Goal: Contribute content: Add original content to the website for others to see

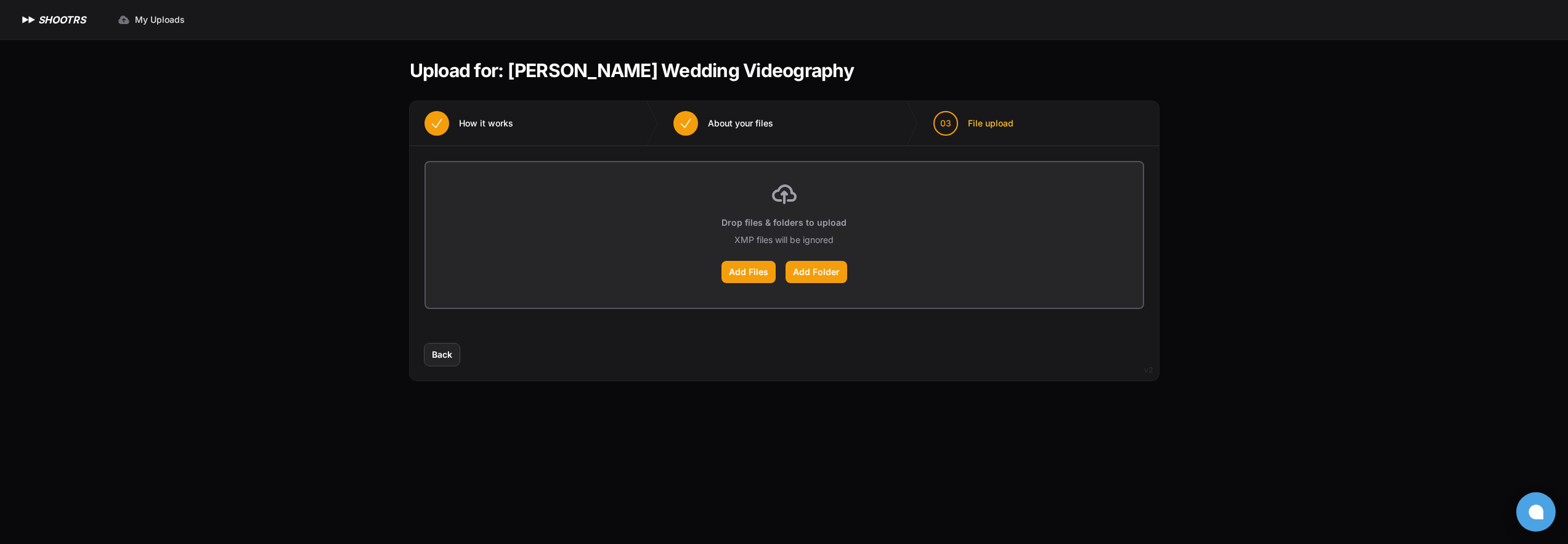
click at [454, 358] on button "Back" at bounding box center [442, 354] width 35 height 22
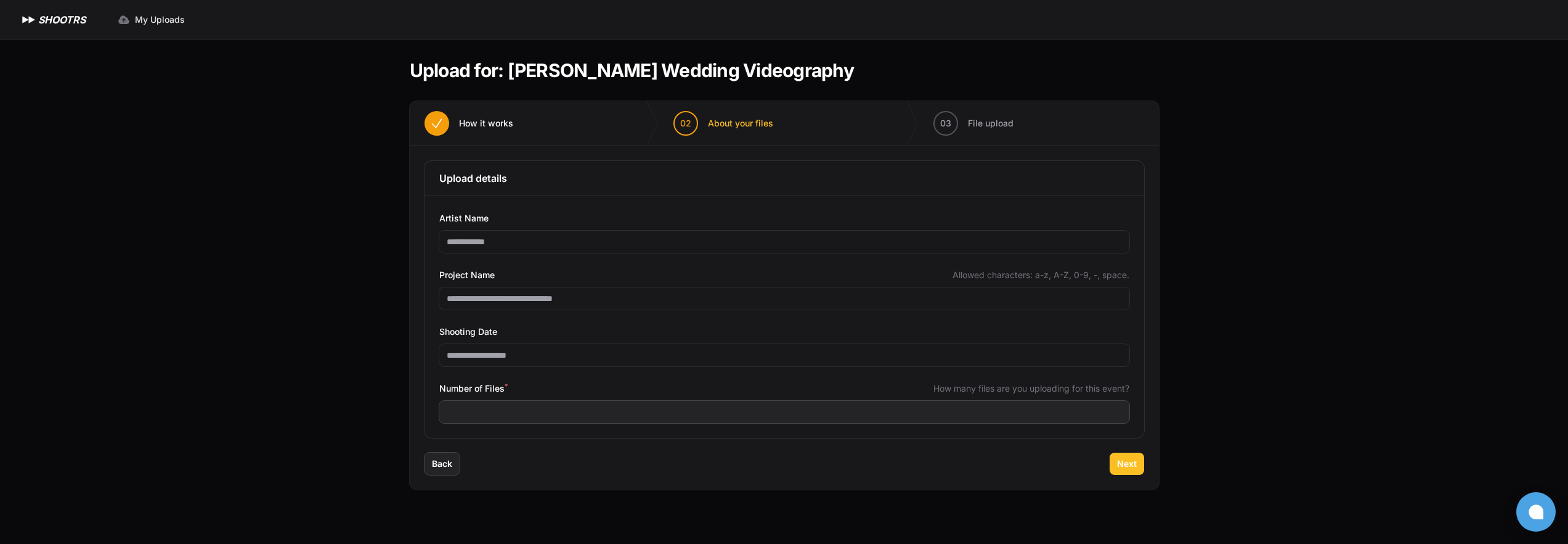
click at [1130, 462] on span "Next" at bounding box center [1127, 464] width 20 height 13
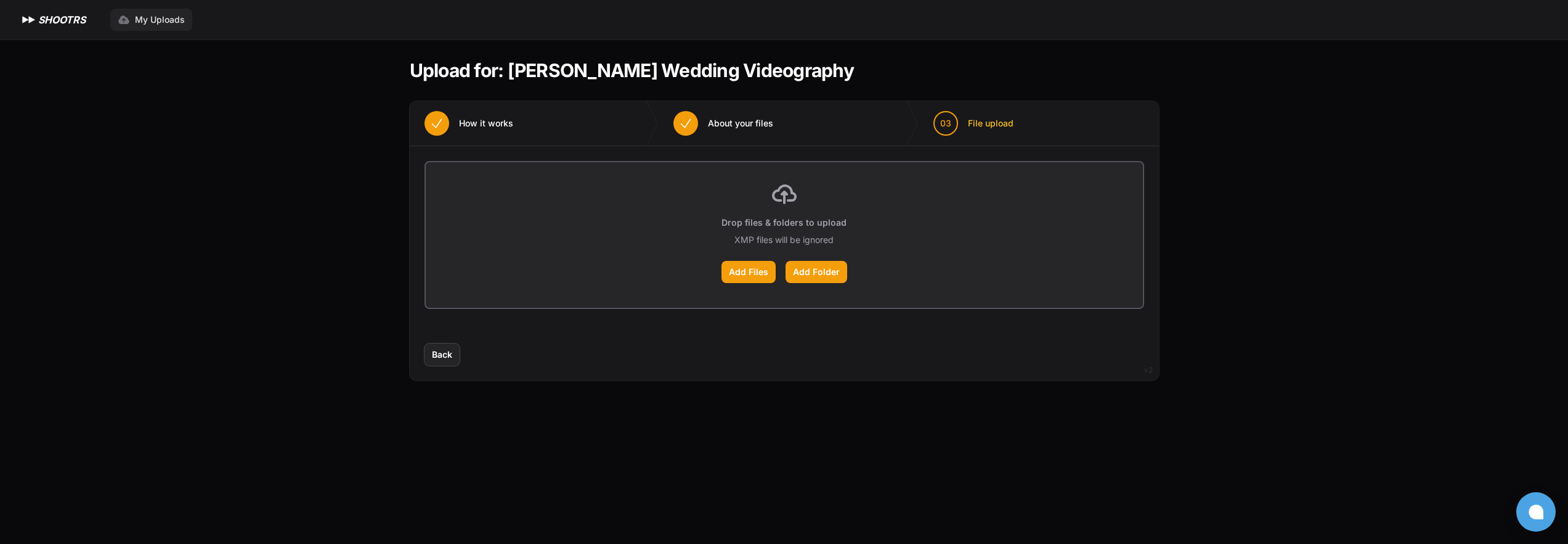
click at [151, 21] on span "My Uploads" at bounding box center [160, 20] width 50 height 13
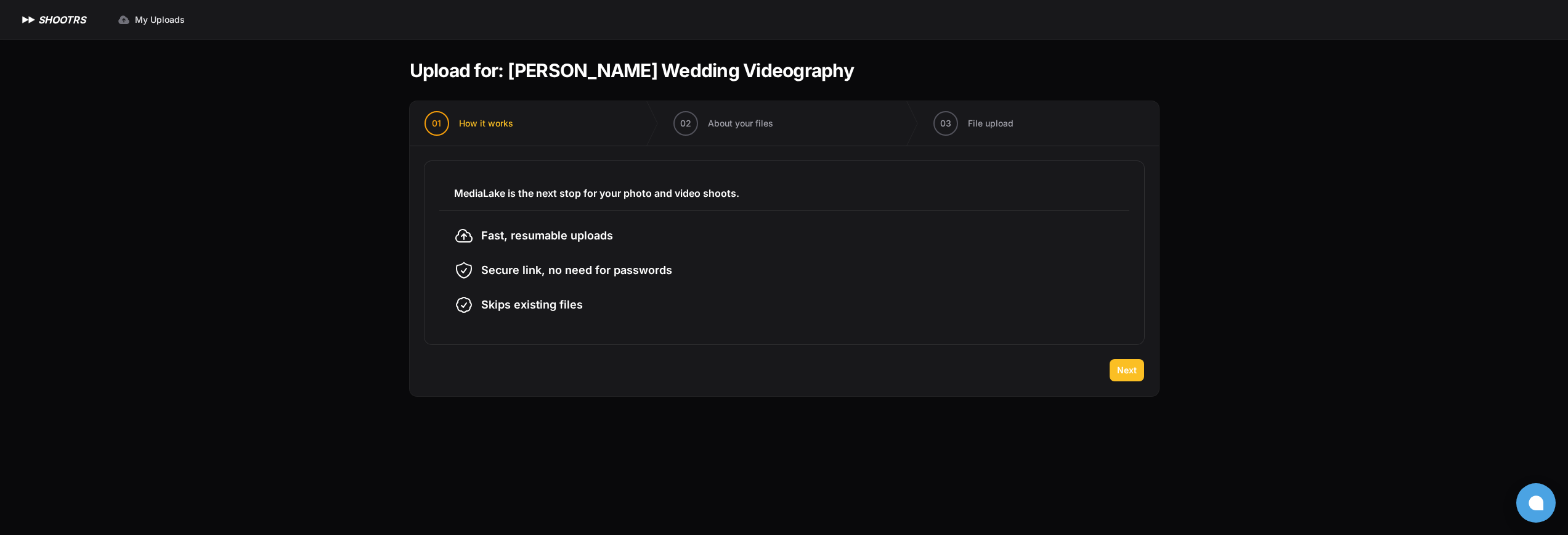
click at [1127, 372] on span "Next" at bounding box center [1127, 370] width 20 height 13
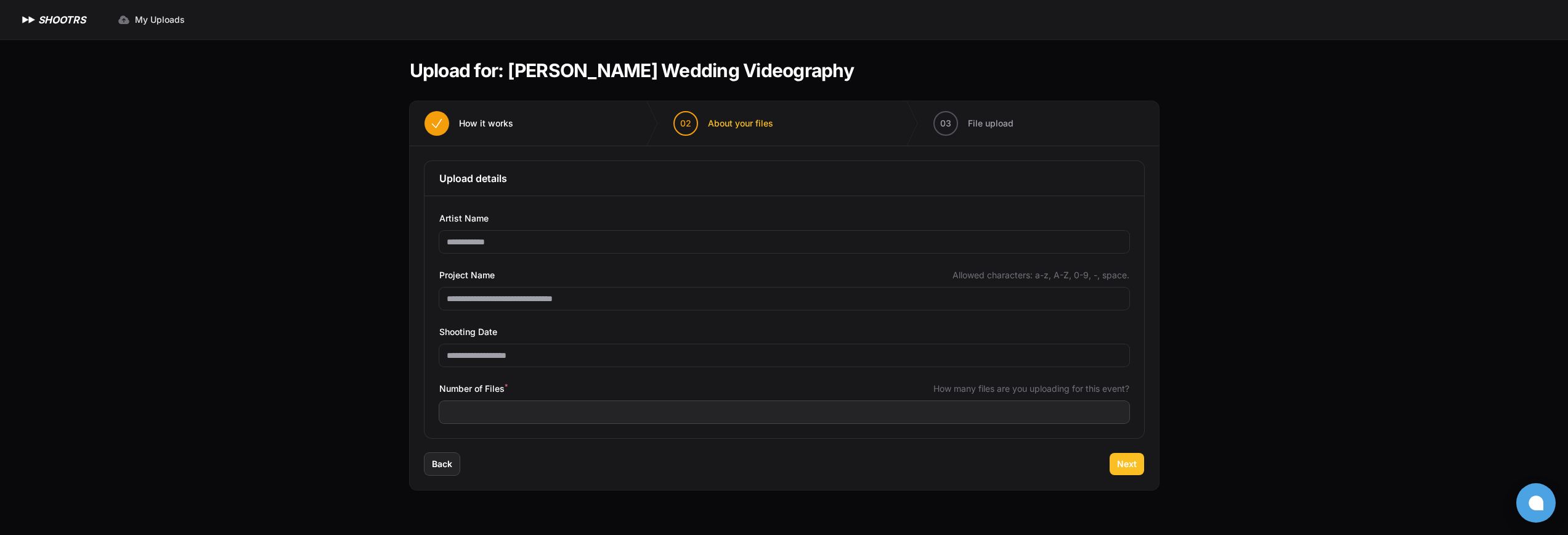
click at [1130, 464] on span "Next" at bounding box center [1127, 464] width 20 height 13
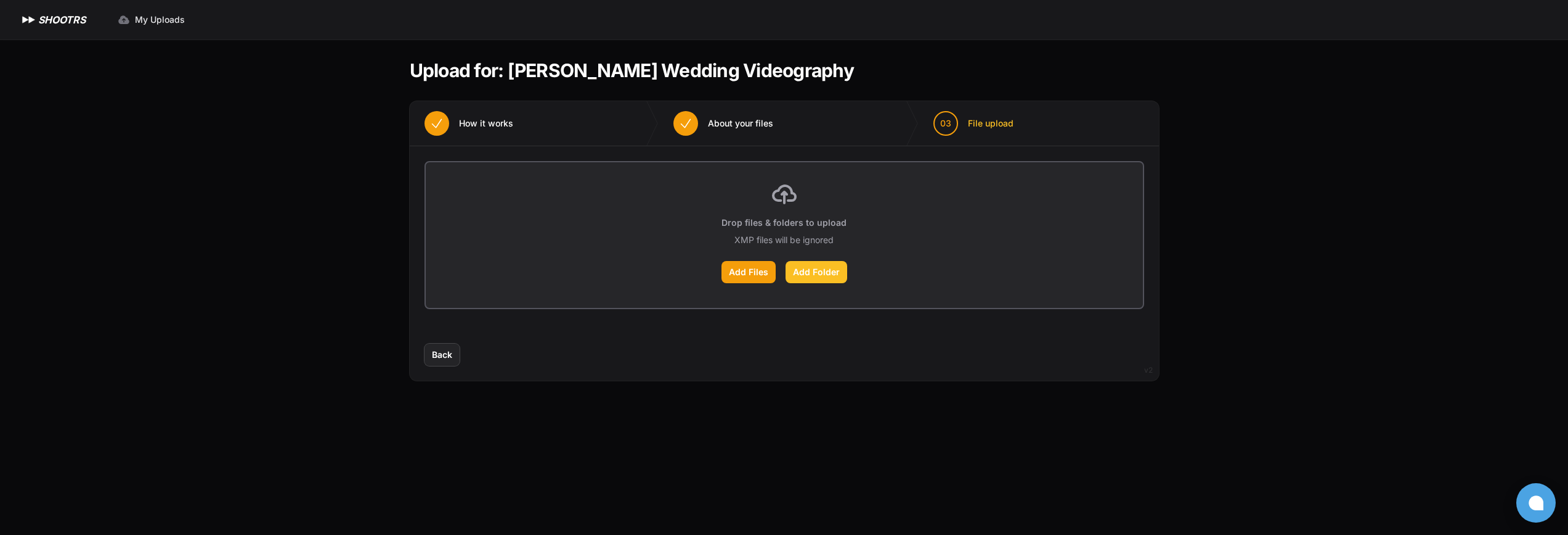
click at [813, 272] on label "Add Folder" at bounding box center [816, 272] width 62 height 22
click at [0, 0] on input "Add Folder" at bounding box center [0, 0] width 0 height 0
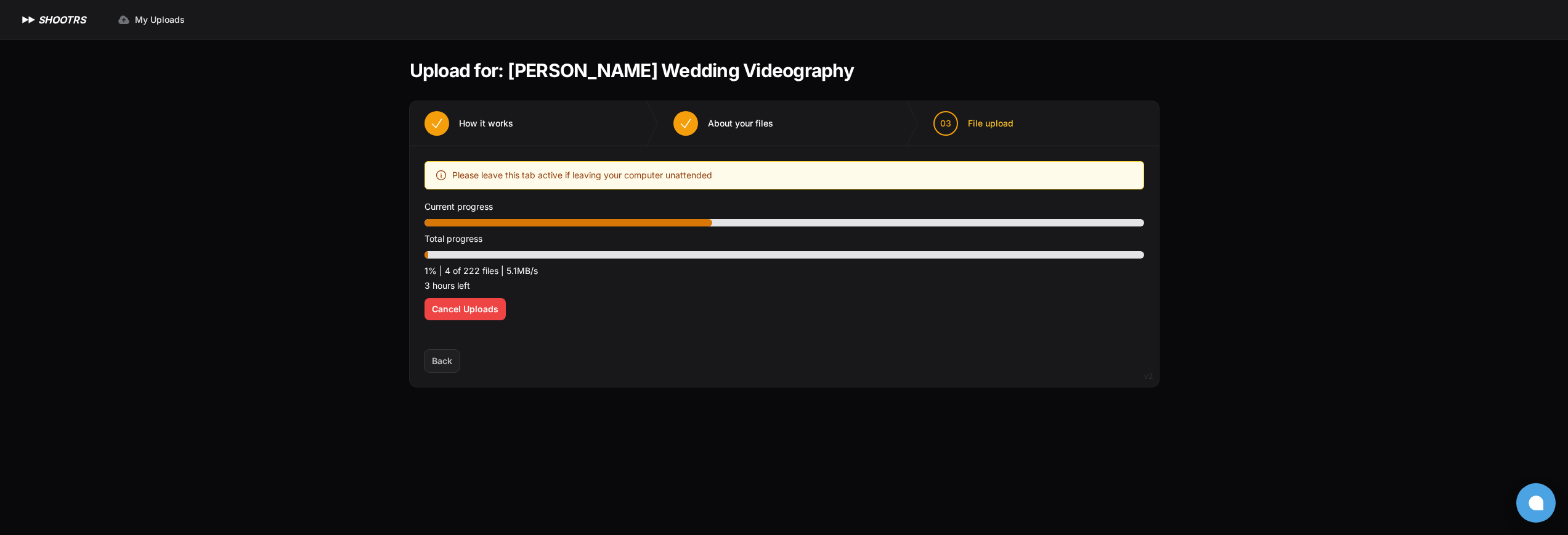
click at [491, 309] on span "Cancel Uploads" at bounding box center [465, 309] width 66 height 13
click at [491, 309] on div "Optimize your upload experience We recommend Google Chrome for fast and reliabl…" at bounding box center [784, 247] width 720 height 174
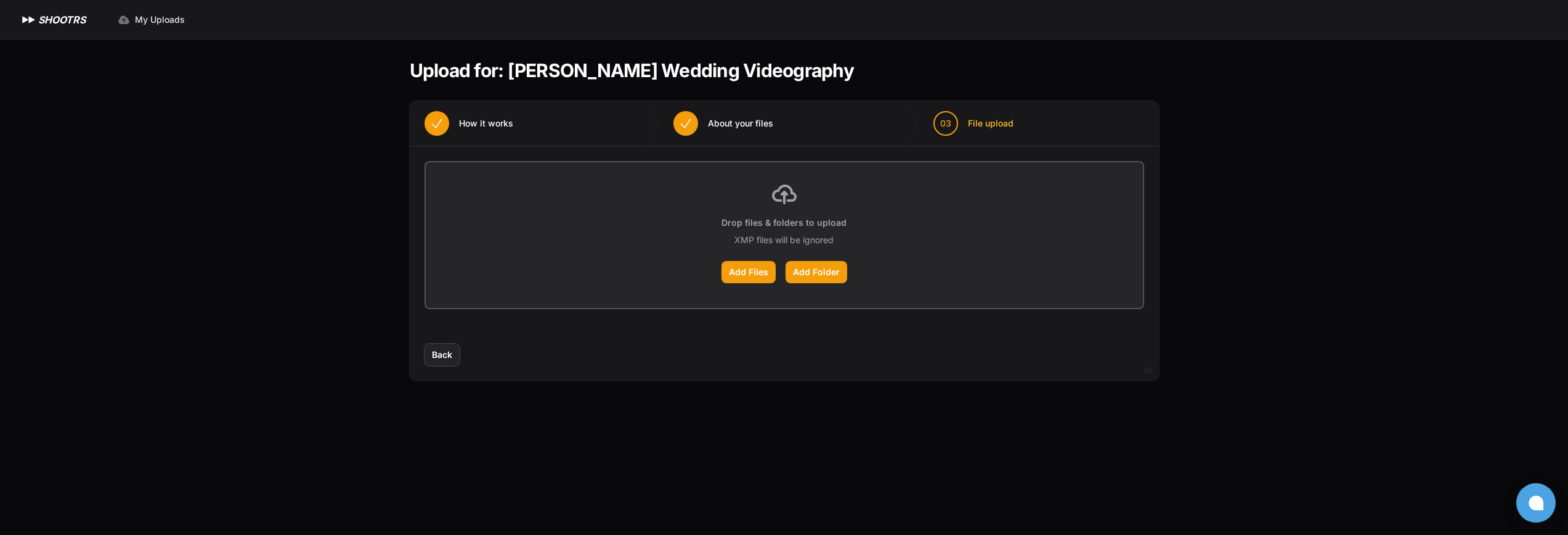
click at [447, 351] on span "Back" at bounding box center [442, 354] width 21 height 13
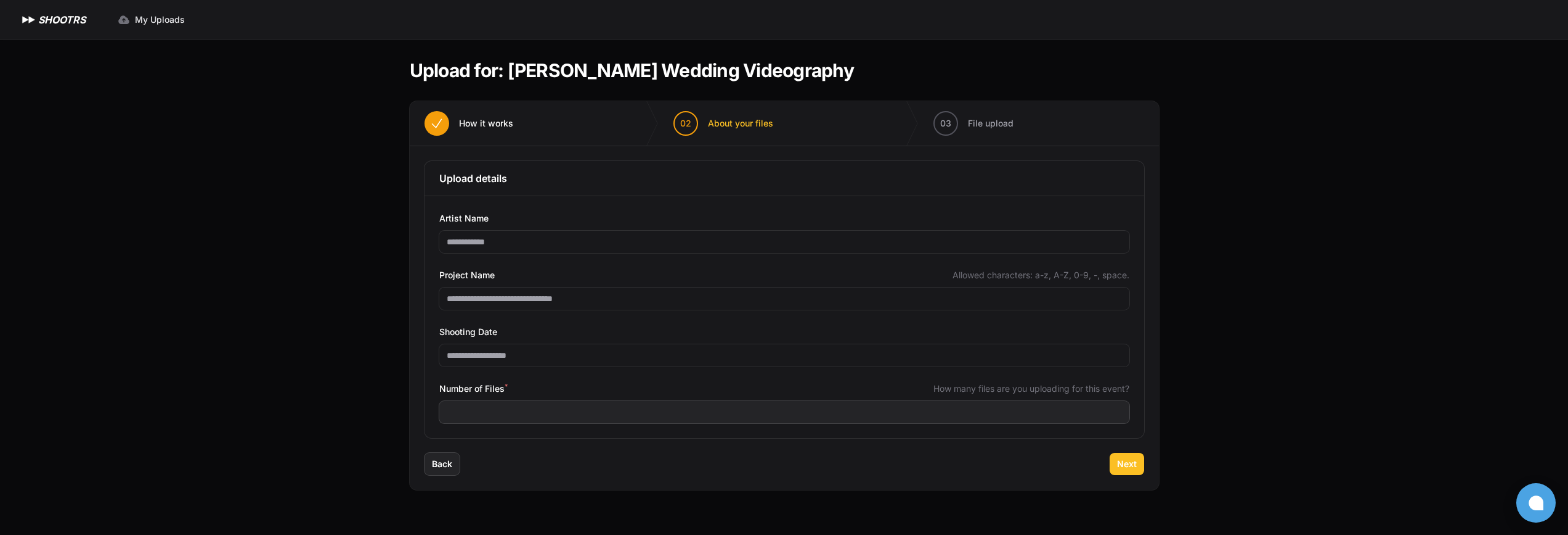
click at [1135, 467] on span "Next" at bounding box center [1127, 464] width 20 height 13
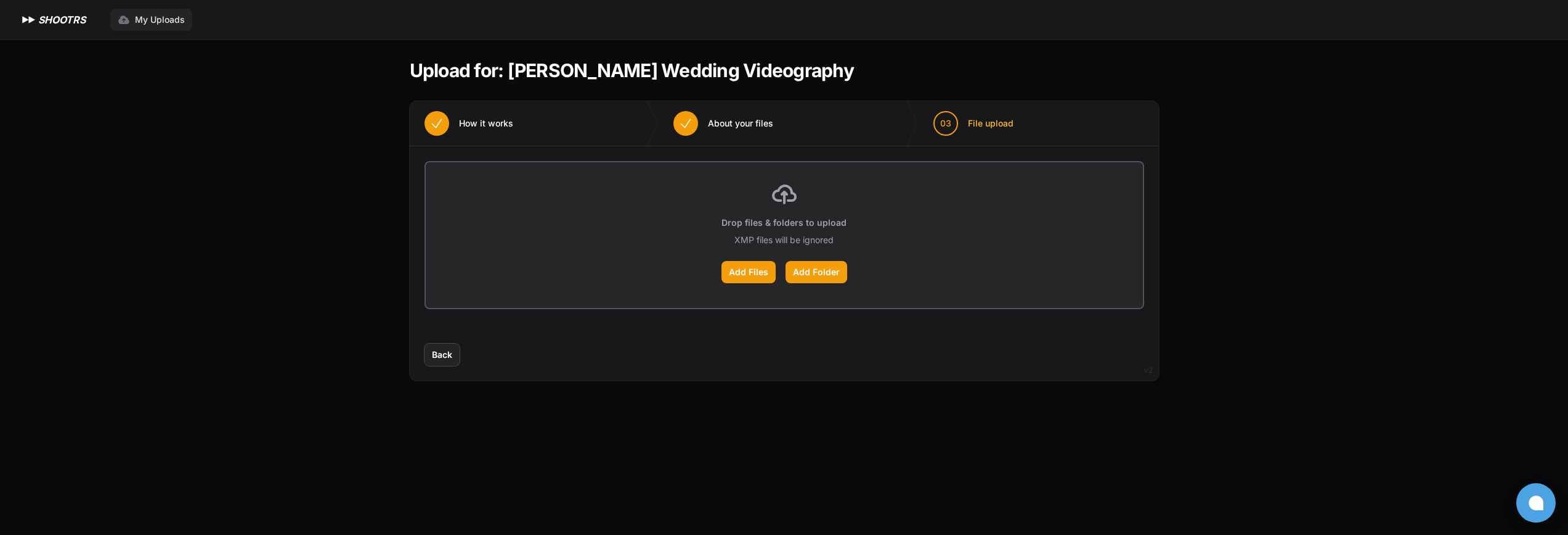
click at [150, 17] on span "My Uploads" at bounding box center [160, 20] width 50 height 13
